Goal: Transaction & Acquisition: Book appointment/travel/reservation

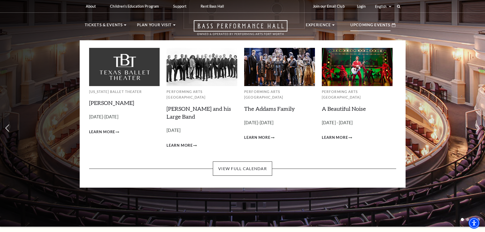
click at [372, 24] on p "Upcoming Events" at bounding box center [370, 26] width 40 height 9
click at [236, 164] on link "View Full Calendar" at bounding box center [242, 168] width 59 height 14
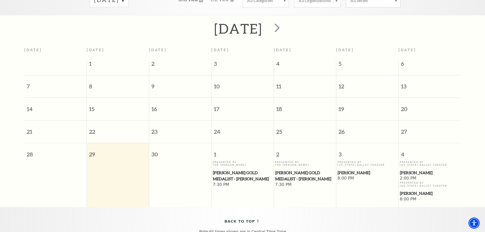
scroll to position [96, 0]
click at [285, 23] on span "next" at bounding box center [277, 28] width 15 height 15
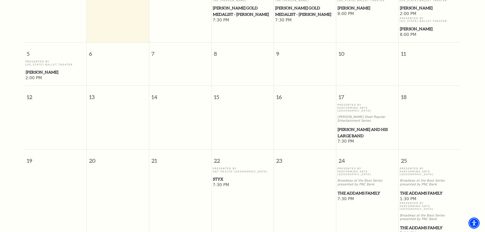
scroll to position [198, 0]
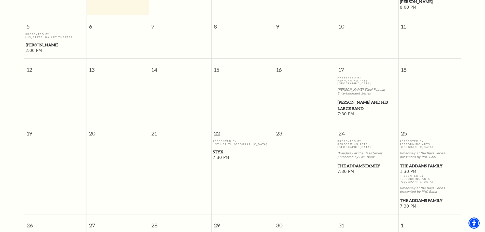
click at [218, 149] on span "Styx" at bounding box center [242, 152] width 59 height 6
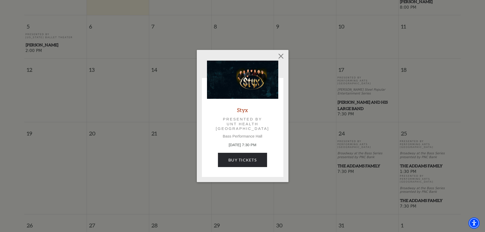
click at [242, 110] on link "Styx" at bounding box center [242, 109] width 11 height 7
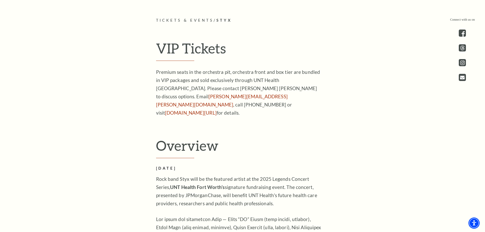
scroll to position [204, 0]
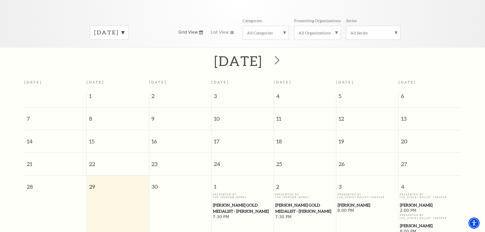
scroll to position [20, 0]
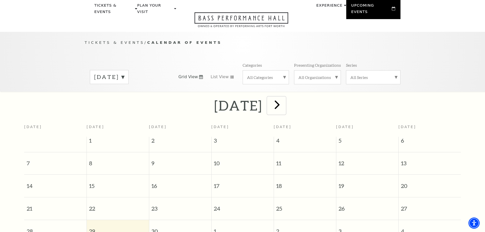
click at [285, 99] on span "next" at bounding box center [277, 104] width 15 height 15
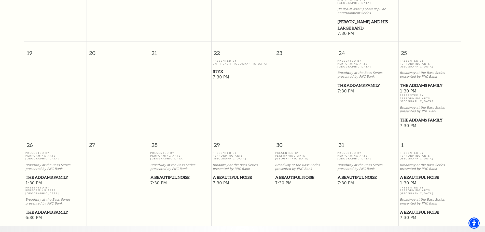
scroll to position [274, 0]
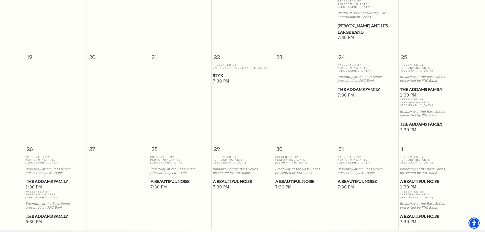
click at [164, 178] on span "A Beautiful Noise" at bounding box center [180, 181] width 59 height 6
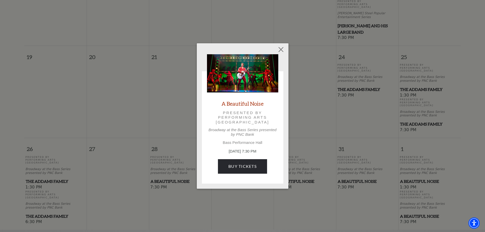
click at [244, 103] on link "A Beautiful Noise" at bounding box center [243, 103] width 42 height 7
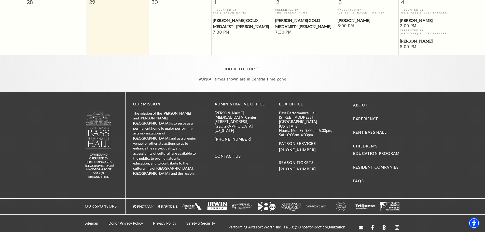
scroll to position [121, 0]
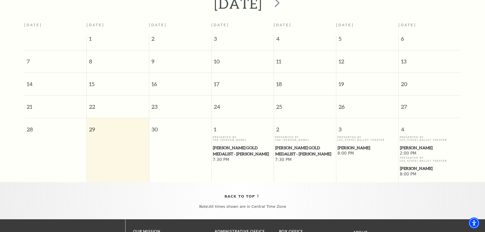
click at [412, 145] on span "[PERSON_NAME]" at bounding box center [429, 148] width 59 height 6
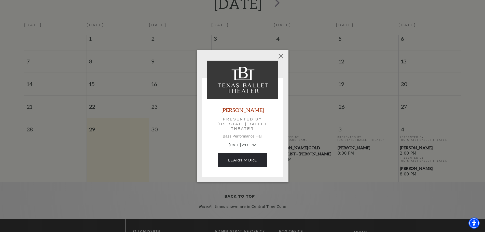
click at [237, 109] on link "[PERSON_NAME]" at bounding box center [243, 109] width 42 height 7
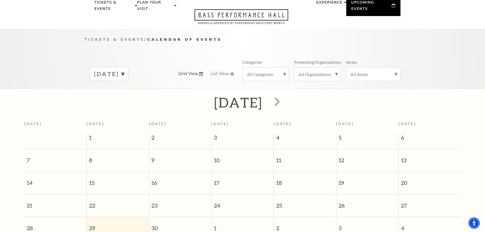
scroll to position [48, 0]
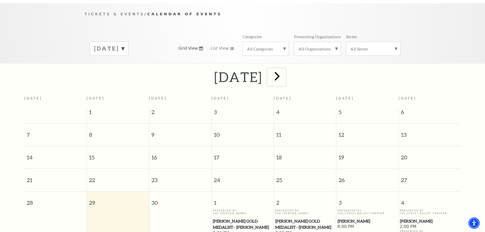
click at [285, 69] on span "next" at bounding box center [277, 76] width 15 height 15
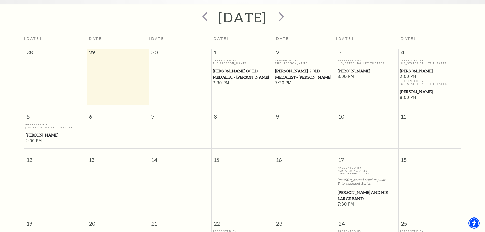
scroll to position [71, 0]
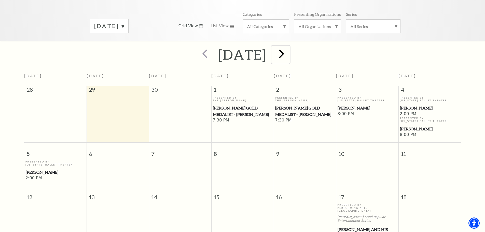
click at [289, 50] on span "next" at bounding box center [281, 53] width 15 height 15
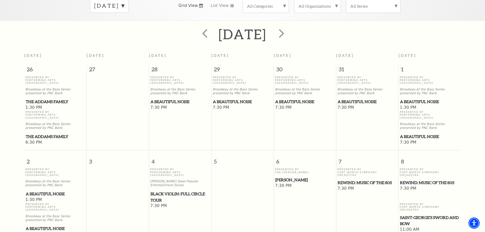
scroll to position [45, 0]
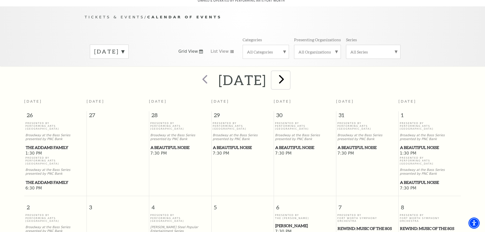
click at [289, 73] on span "next" at bounding box center [281, 79] width 15 height 15
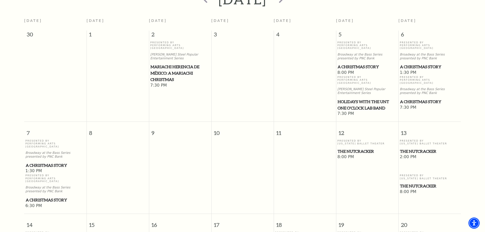
scroll to position [121, 0]
